Goal: Participate in discussion: Engage in conversation with other users on a specific topic

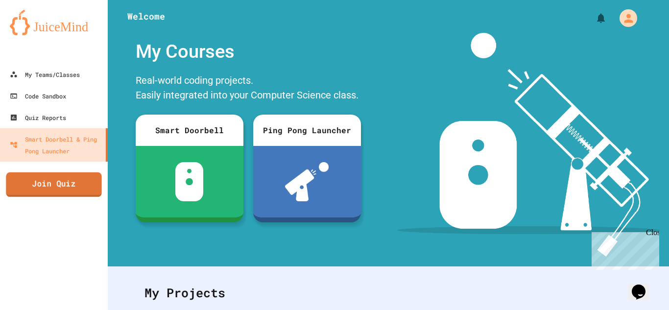
click at [44, 194] on link "Join Quiz" at bounding box center [54, 185] width 96 height 25
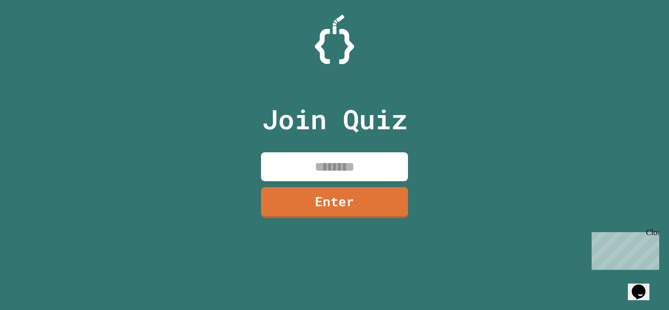
click at [271, 168] on input at bounding box center [334, 166] width 147 height 29
type input "********"
click at [284, 206] on link "Enter" at bounding box center [334, 202] width 149 height 32
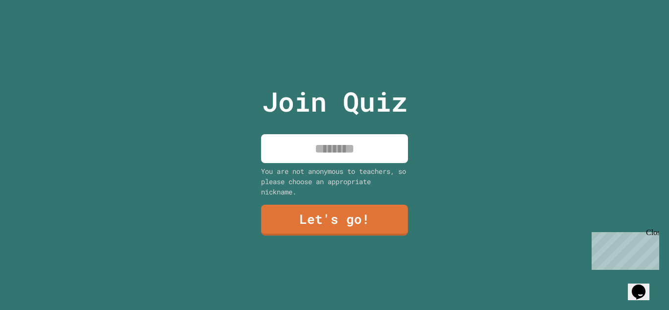
click at [336, 155] on input at bounding box center [334, 148] width 147 height 29
type input "******"
click at [350, 227] on link "Let's go!" at bounding box center [335, 219] width 148 height 32
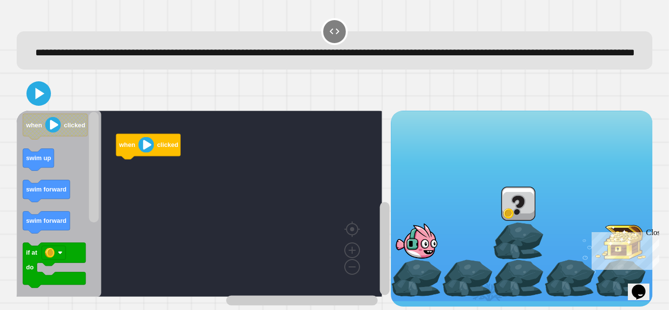
scroll to position [21, 0]
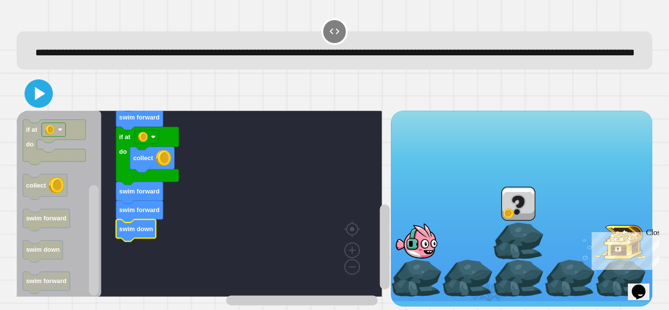
click at [38, 88] on icon at bounding box center [40, 93] width 10 height 13
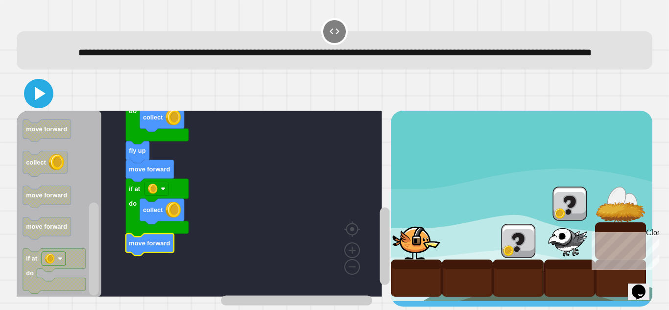
click at [45, 105] on icon at bounding box center [39, 94] width 24 height 24
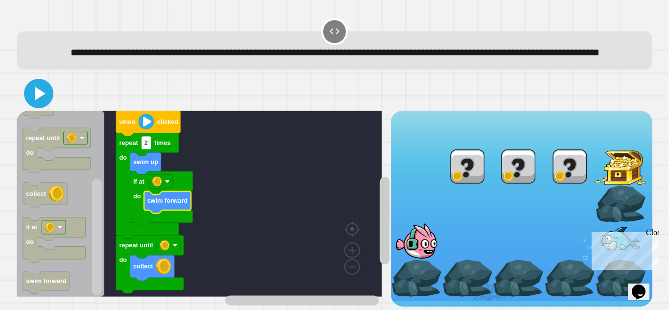
click at [37, 100] on icon at bounding box center [40, 94] width 11 height 14
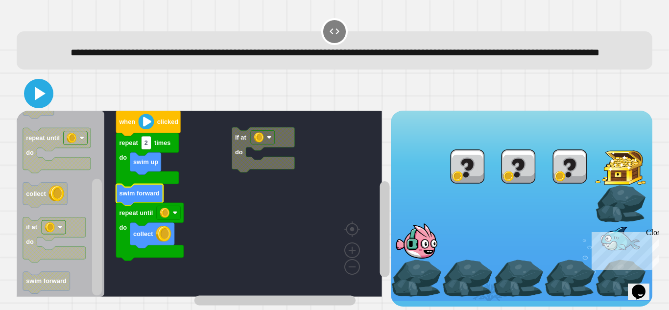
click at [40, 91] on icon at bounding box center [40, 94] width 11 height 14
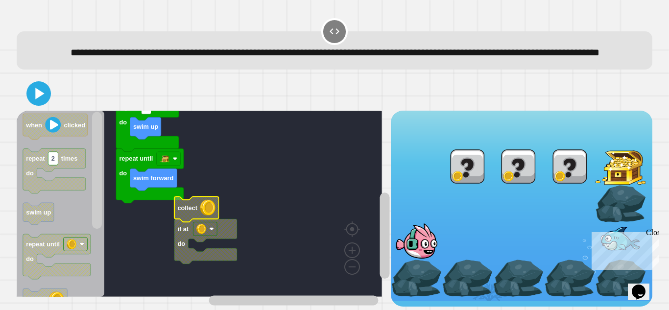
click at [188, 207] on text "collect" at bounding box center [188, 207] width 20 height 7
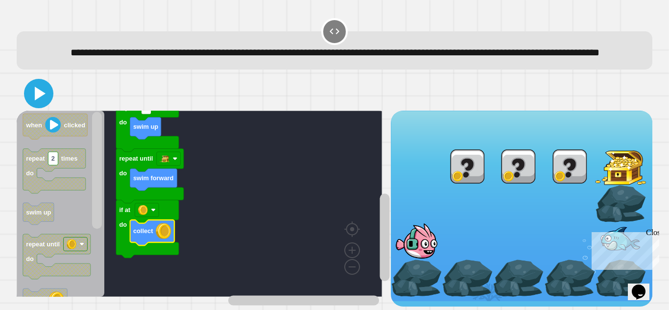
click at [35, 87] on icon at bounding box center [40, 94] width 11 height 14
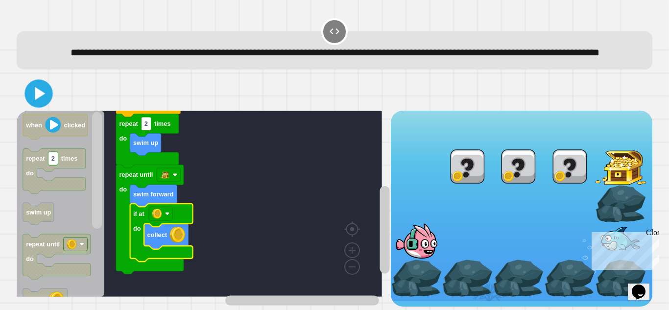
click at [49, 91] on icon at bounding box center [38, 93] width 23 height 23
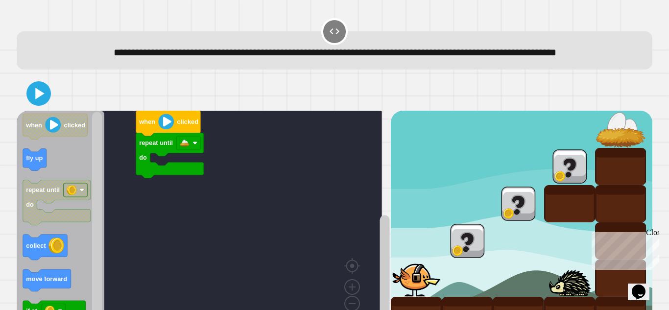
scroll to position [58, 0]
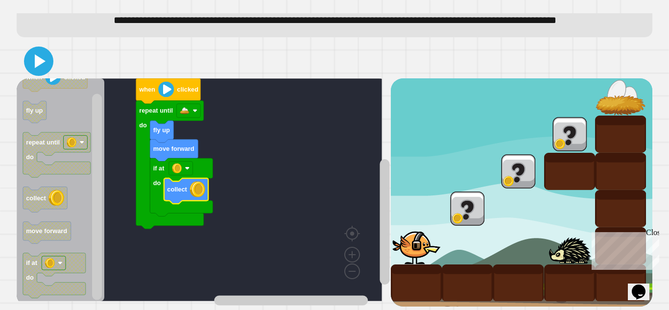
click at [47, 51] on icon at bounding box center [39, 61] width 24 height 24
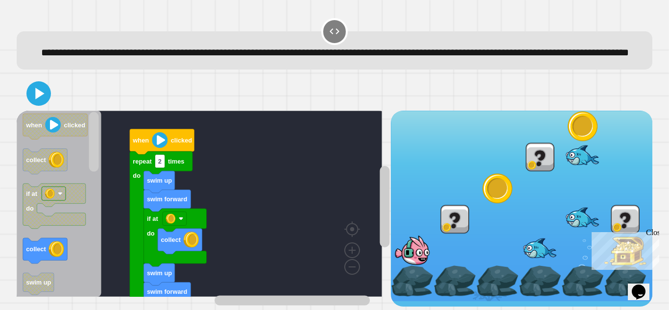
scroll to position [21, 0]
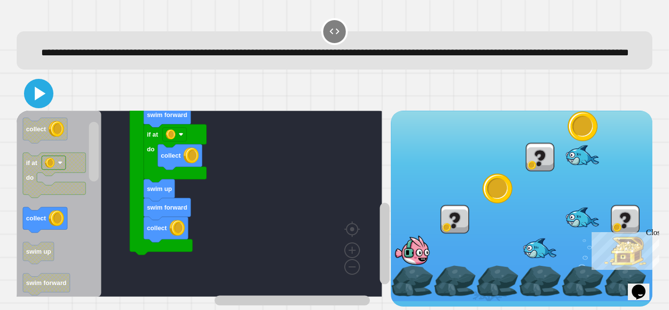
click at [42, 98] on icon at bounding box center [39, 94] width 24 height 24
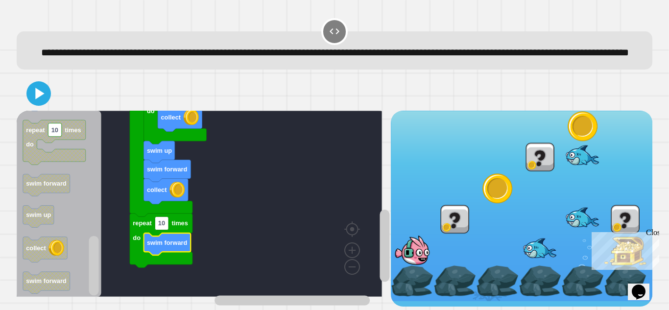
click at [656, 232] on div "Close" at bounding box center [652, 234] width 12 height 12
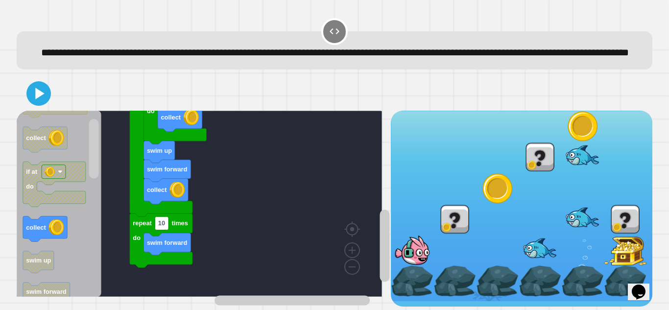
click at [54, 216] on g "collect" at bounding box center [45, 228] width 44 height 25
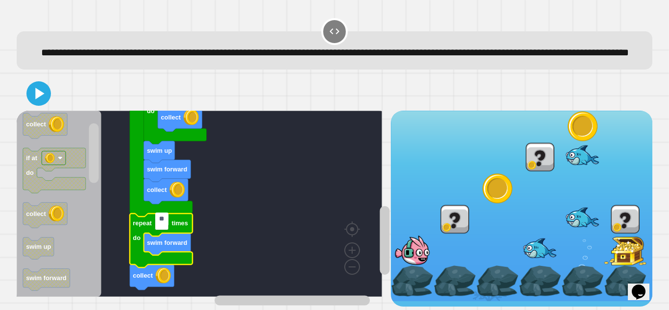
click at [165, 222] on input "**" at bounding box center [162, 219] width 14 height 13
type input "*"
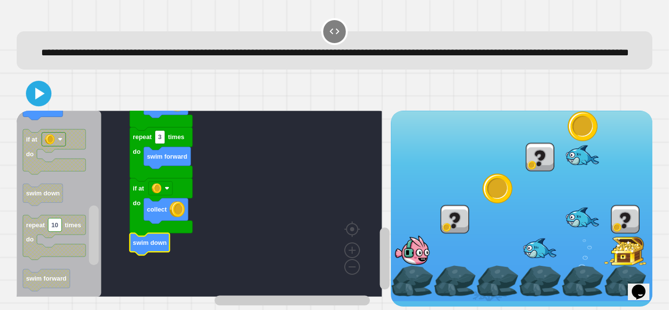
click at [34, 83] on icon at bounding box center [38, 93] width 21 height 21
click at [38, 92] on icon at bounding box center [40, 93] width 11 height 13
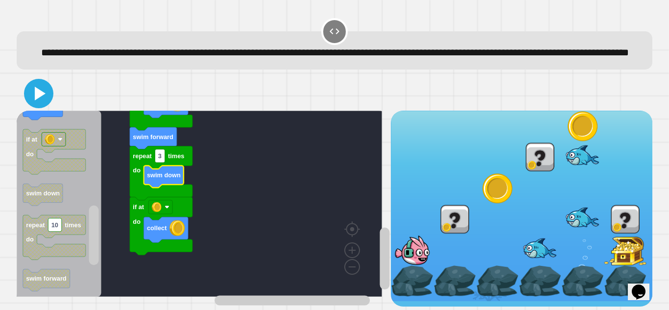
click at [32, 82] on icon at bounding box center [39, 94] width 24 height 24
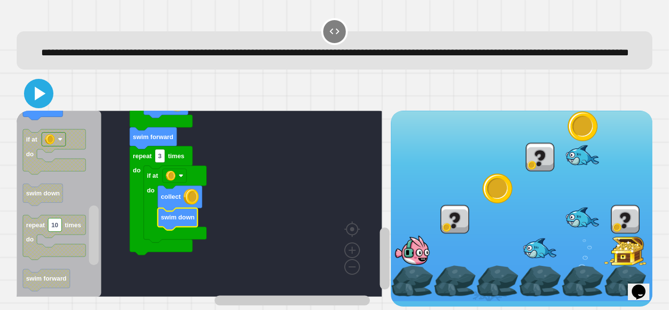
click at [40, 93] on icon at bounding box center [39, 94] width 24 height 24
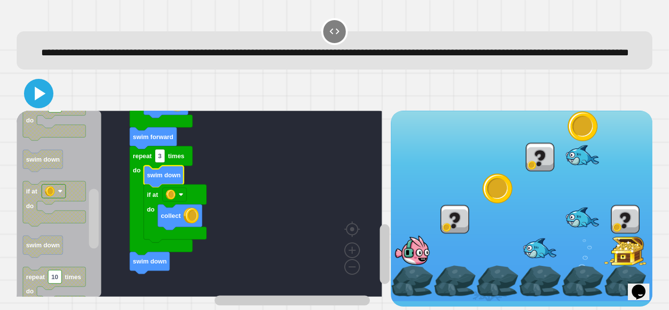
click at [44, 91] on icon at bounding box center [39, 94] width 24 height 24
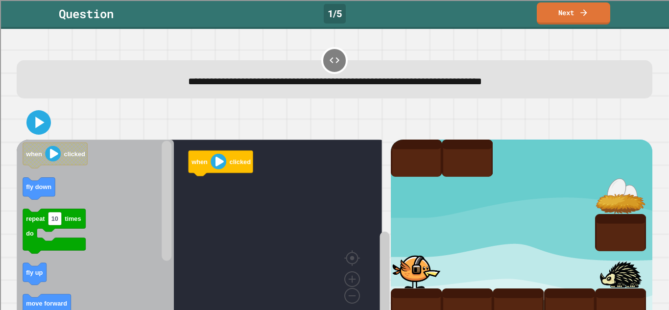
scroll to position [34, 0]
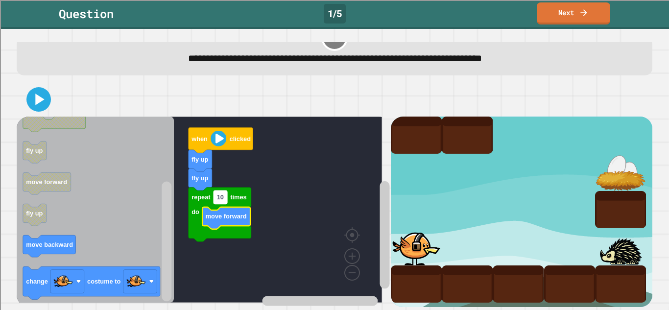
click at [224, 192] on rect "Blockly Workspace" at bounding box center [221, 197] width 14 height 13
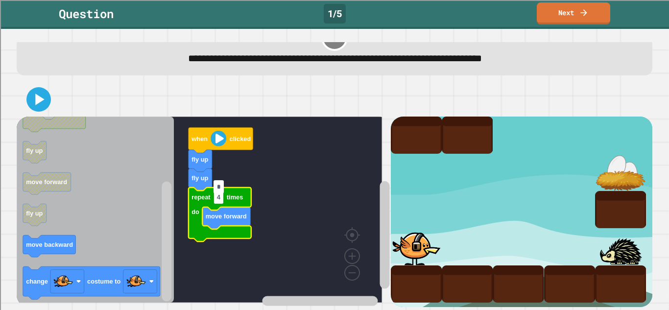
type input "*"
click at [50, 98] on div at bounding box center [335, 99] width 636 height 34
click at [29, 88] on icon at bounding box center [39, 100] width 24 height 24
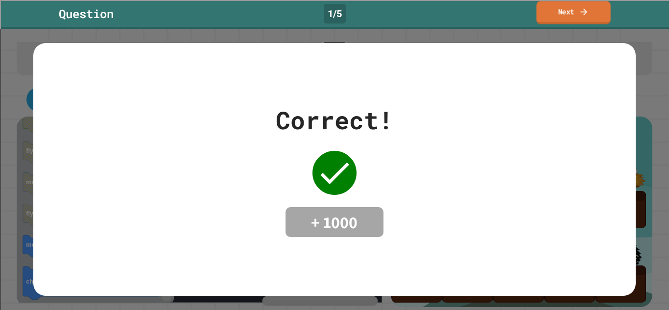
click at [564, 9] on link "Next" at bounding box center [574, 12] width 74 height 23
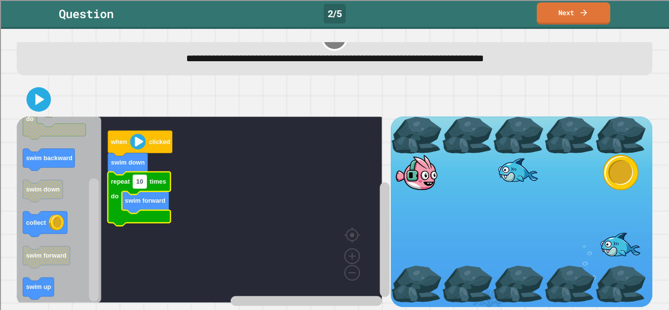
click at [145, 175] on rect "Blockly Workspace" at bounding box center [140, 181] width 14 height 13
type input "*"
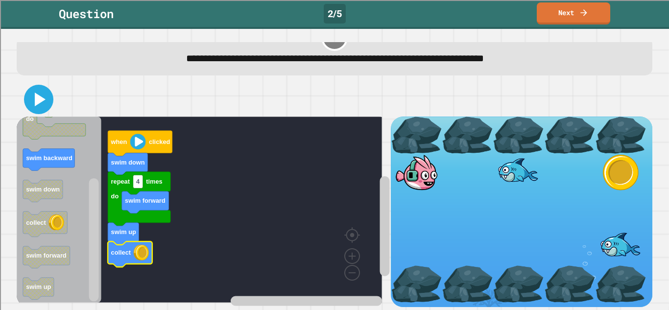
click at [33, 93] on icon at bounding box center [39, 100] width 24 height 24
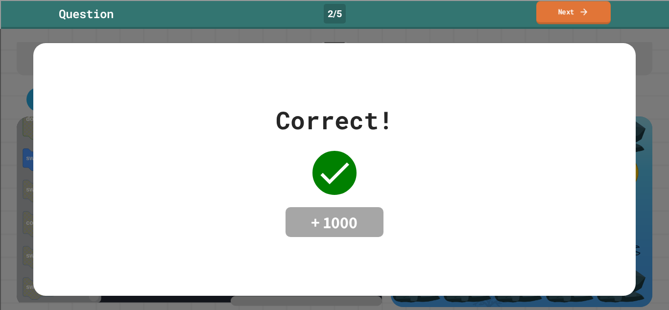
click at [563, 12] on link "Next" at bounding box center [574, 12] width 74 height 23
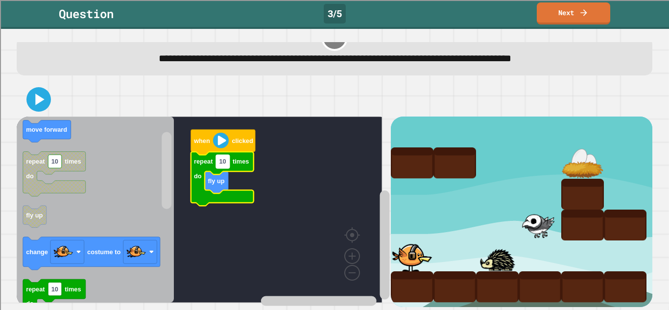
click at [226, 158] on text "10" at bounding box center [223, 161] width 7 height 7
type input "*"
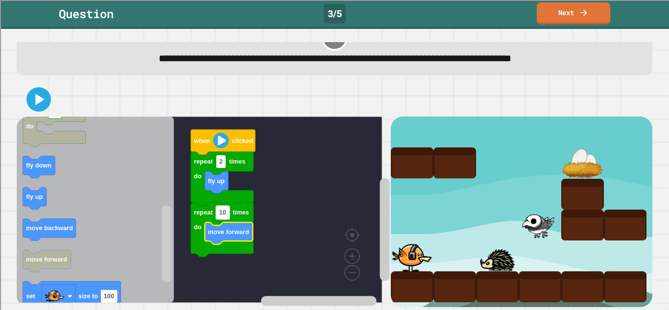
click at [229, 207] on rect "Blockly Workspace" at bounding box center [223, 212] width 14 height 13
type input "*"
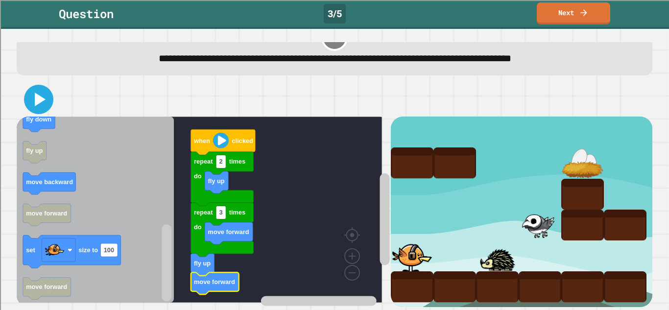
click at [44, 94] on icon at bounding box center [39, 100] width 24 height 24
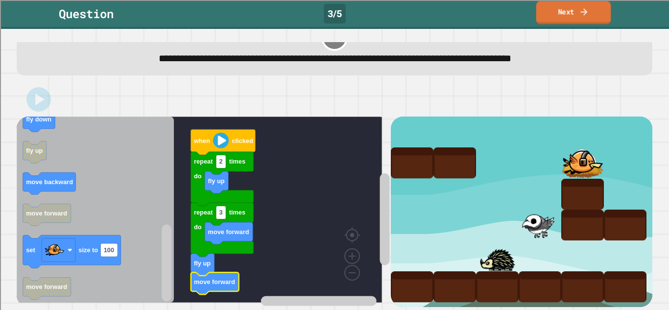
click at [573, 14] on link "Next" at bounding box center [574, 12] width 75 height 23
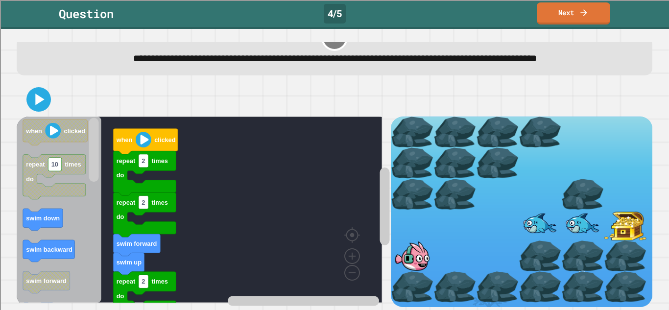
scroll to position [50, 0]
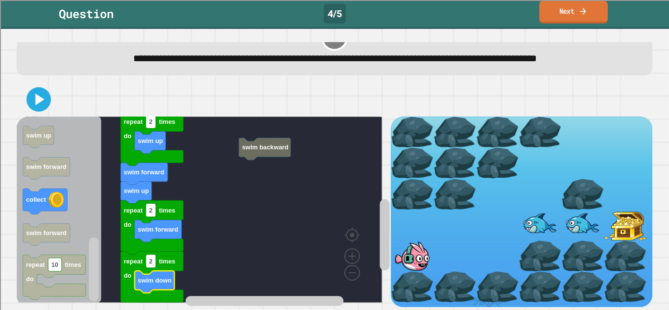
click at [581, 13] on icon at bounding box center [583, 11] width 9 height 10
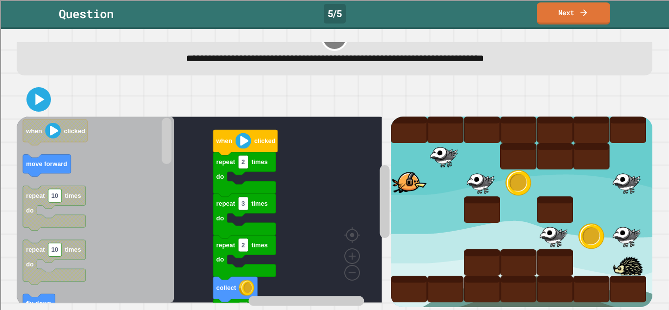
scroll to position [34, 0]
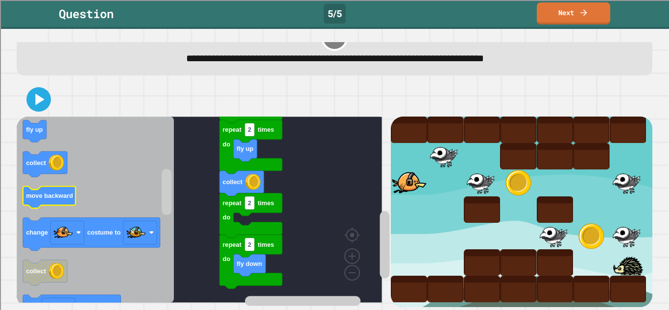
click at [45, 190] on icon "Blockly Workspace" at bounding box center [49, 198] width 53 height 22
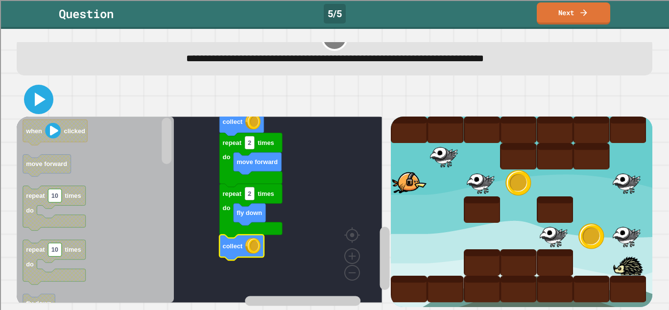
click at [31, 95] on icon at bounding box center [39, 100] width 24 height 24
